Goal: Find specific page/section: Find specific page/section

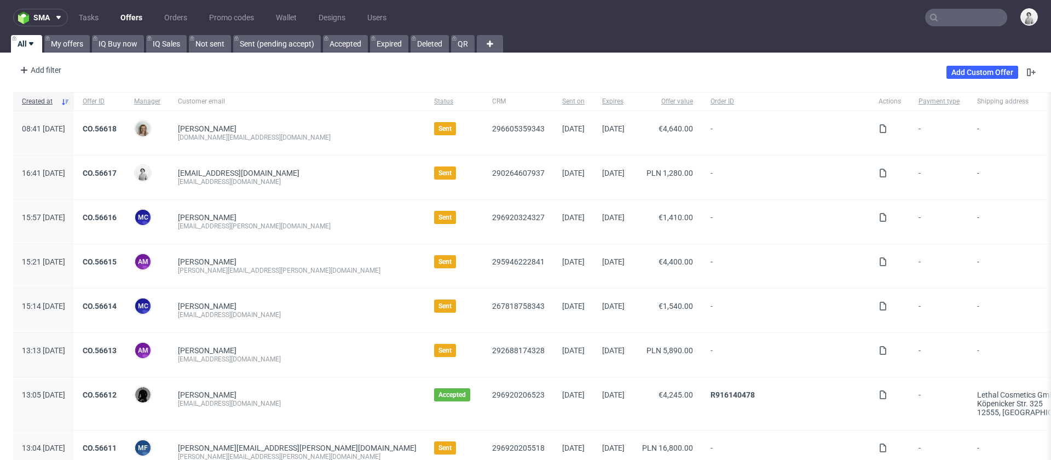
click at [944, 13] on input "text" at bounding box center [966, 18] width 82 height 18
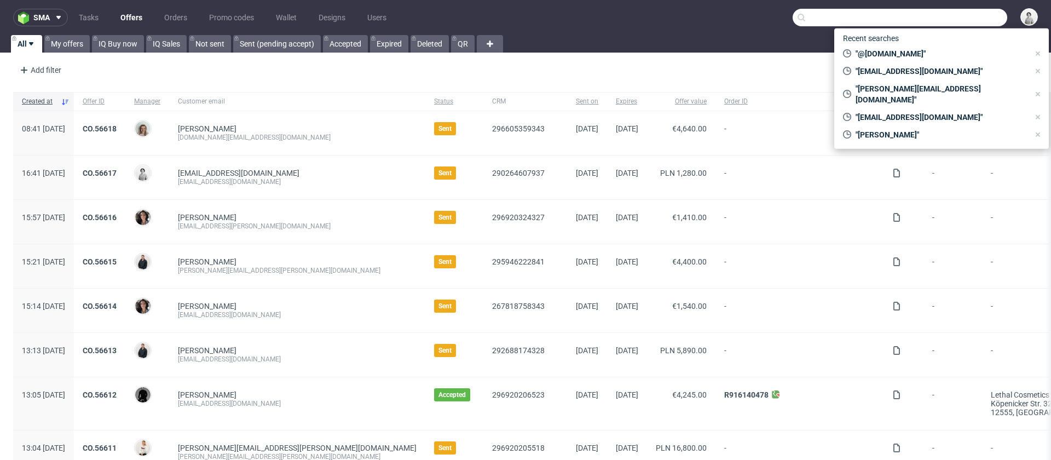
paste input "[PERSON_NAME][EMAIL_ADDRESS][PERSON_NAME][DOMAIN_NAME]"
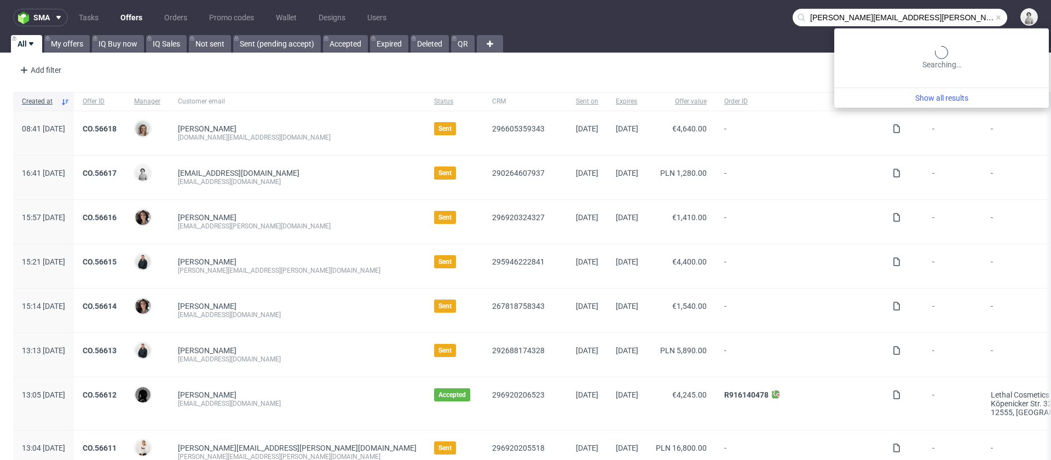
type input "[PERSON_NAME][EMAIL_ADDRESS][PERSON_NAME][DOMAIN_NAME]"
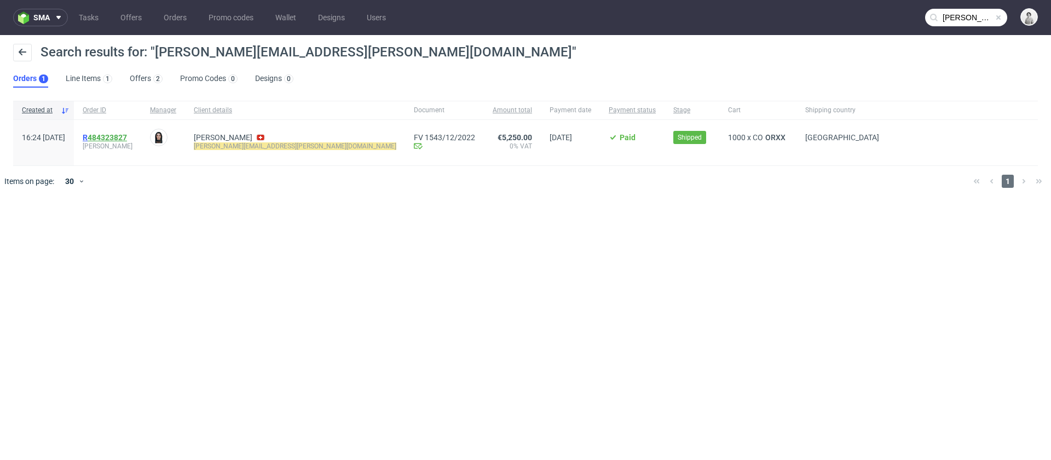
click at [127, 137] on link "484323827" at bounding box center [107, 137] width 39 height 9
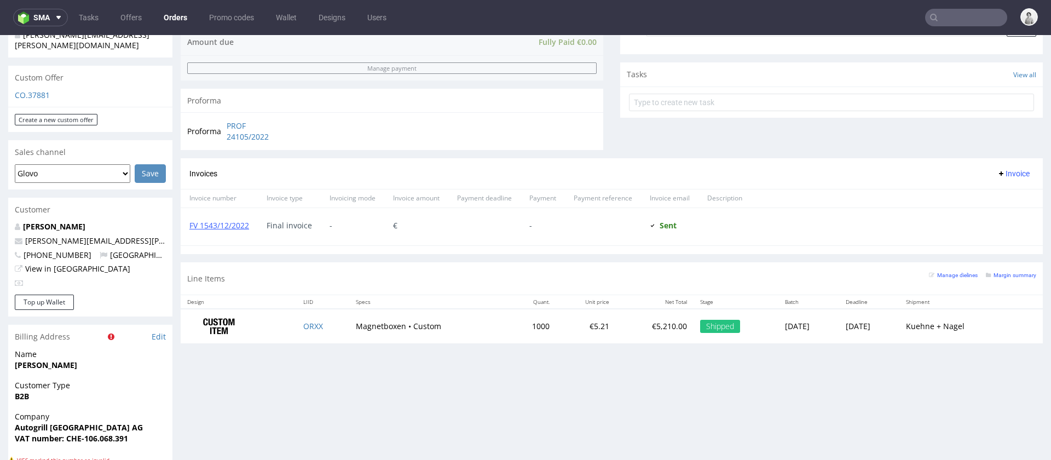
scroll to position [364, 0]
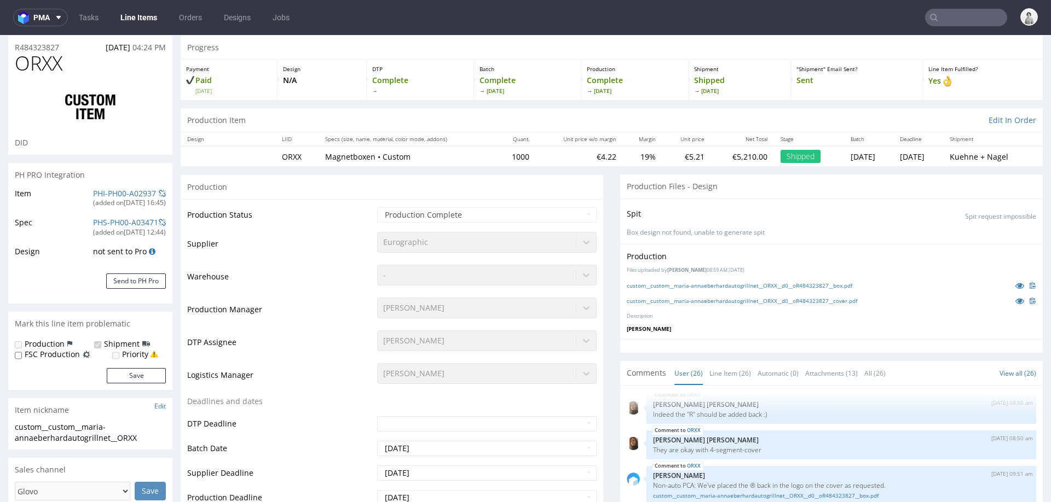
scroll to position [38, 0]
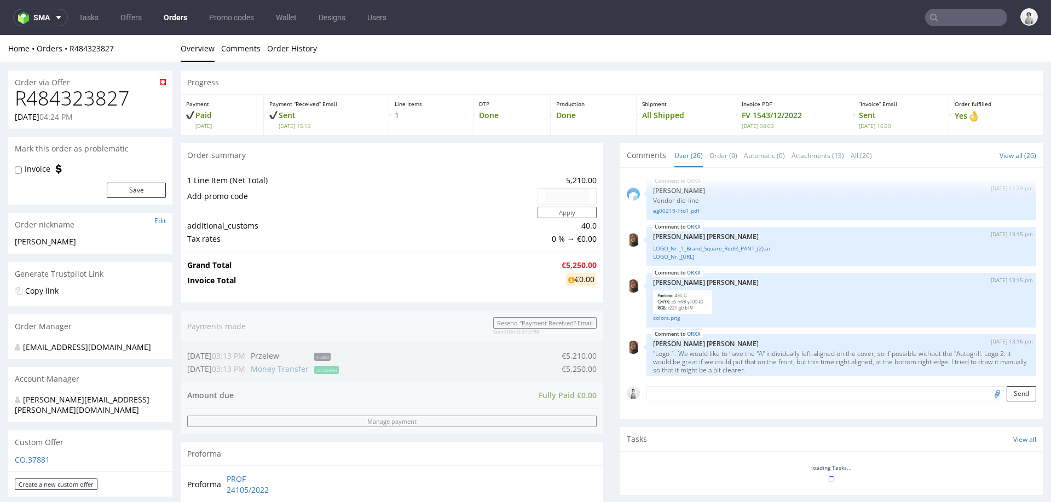
scroll to position [1610, 0]
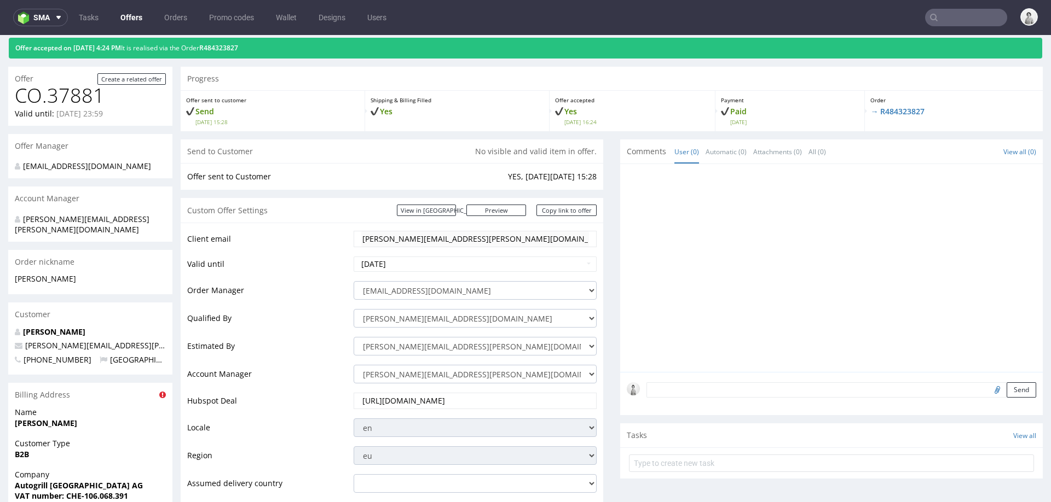
scroll to position [35, 0]
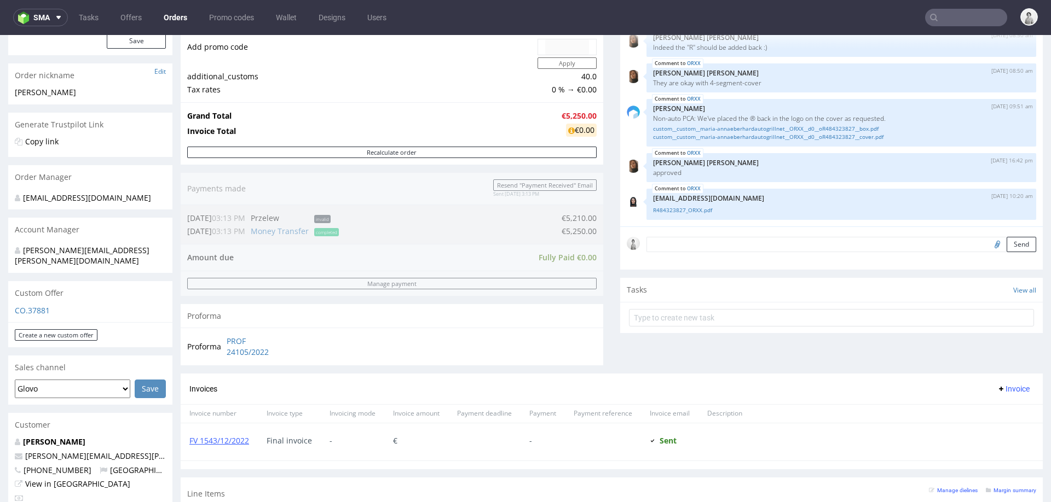
scroll to position [148, 0]
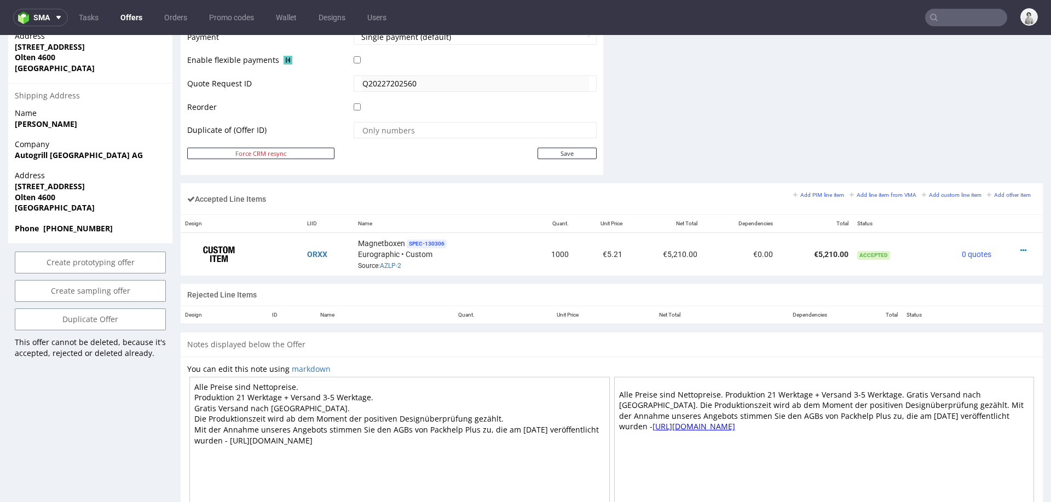
scroll to position [535, 0]
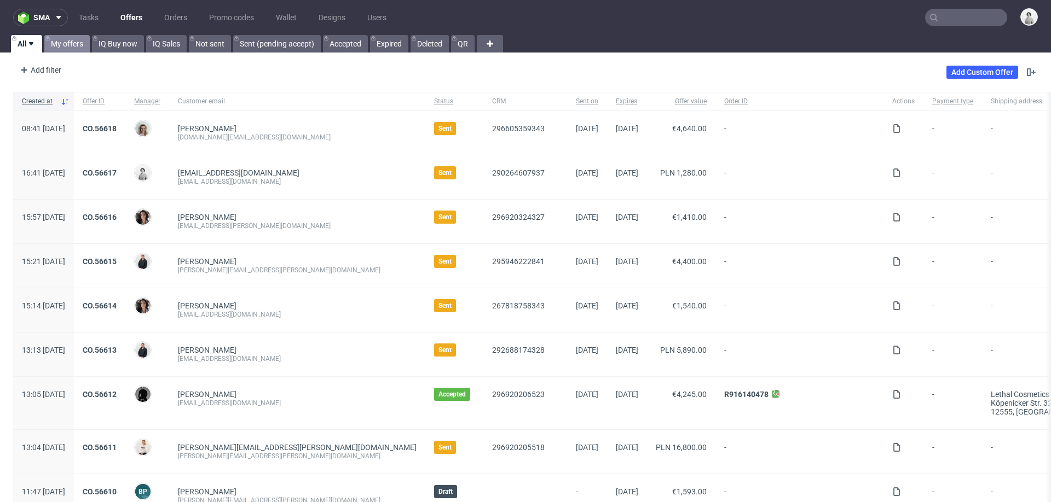
click at [64, 47] on link "My offers" at bounding box center [66, 44] width 45 height 18
